Goal: Transaction & Acquisition: Register for event/course

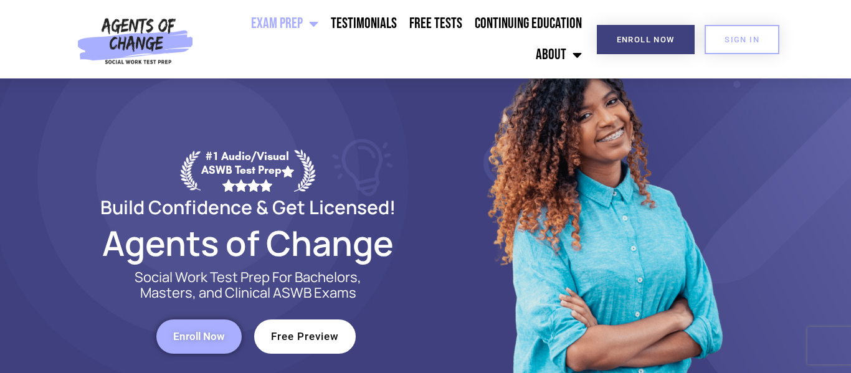
scroll to position [56, 0]
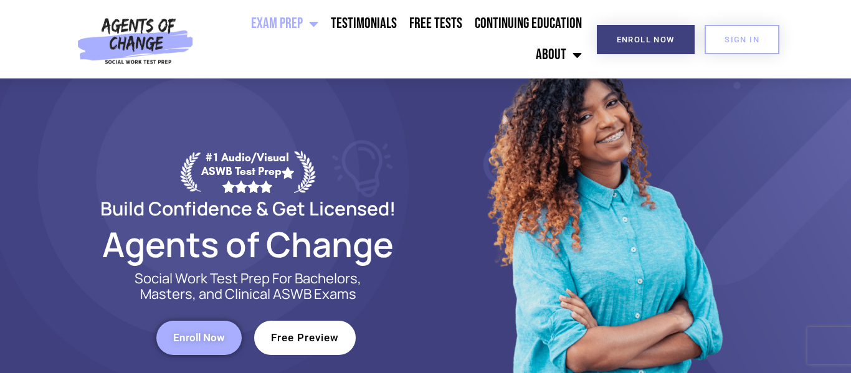
click at [293, 335] on span "Free Preview" at bounding box center [305, 338] width 68 height 11
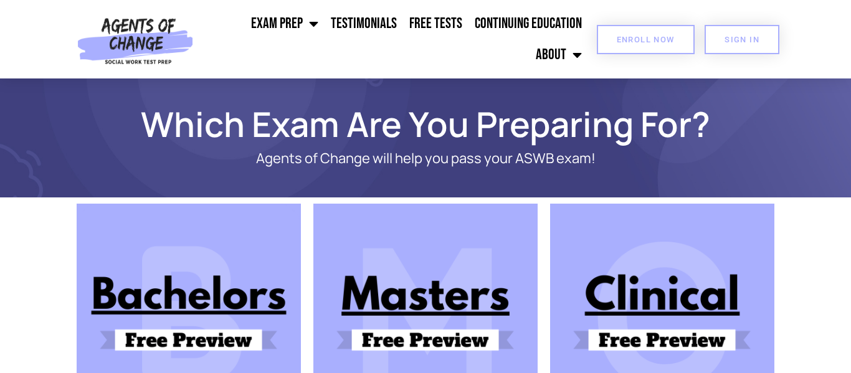
click at [650, 27] on link "Enroll Now" at bounding box center [646, 39] width 98 height 29
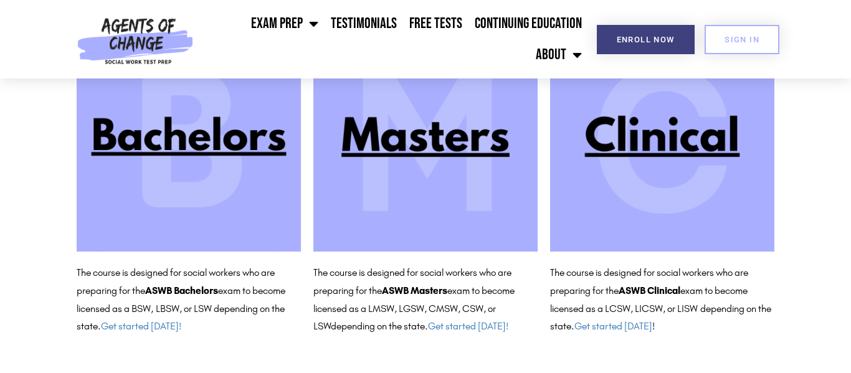
scroll to position [176, 0]
